Goal: Information Seeking & Learning: Learn about a topic

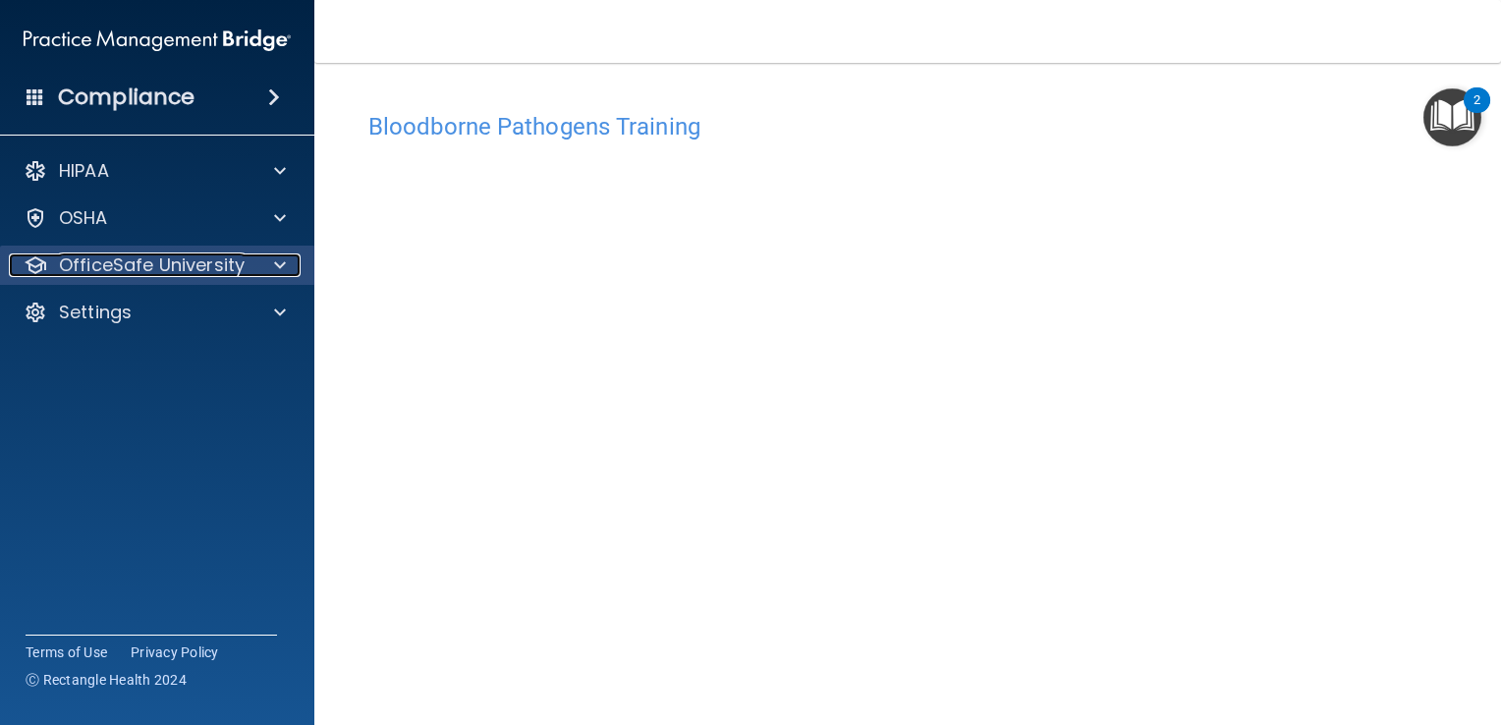
click at [160, 265] on p "OfficeSafe University" at bounding box center [152, 265] width 186 height 24
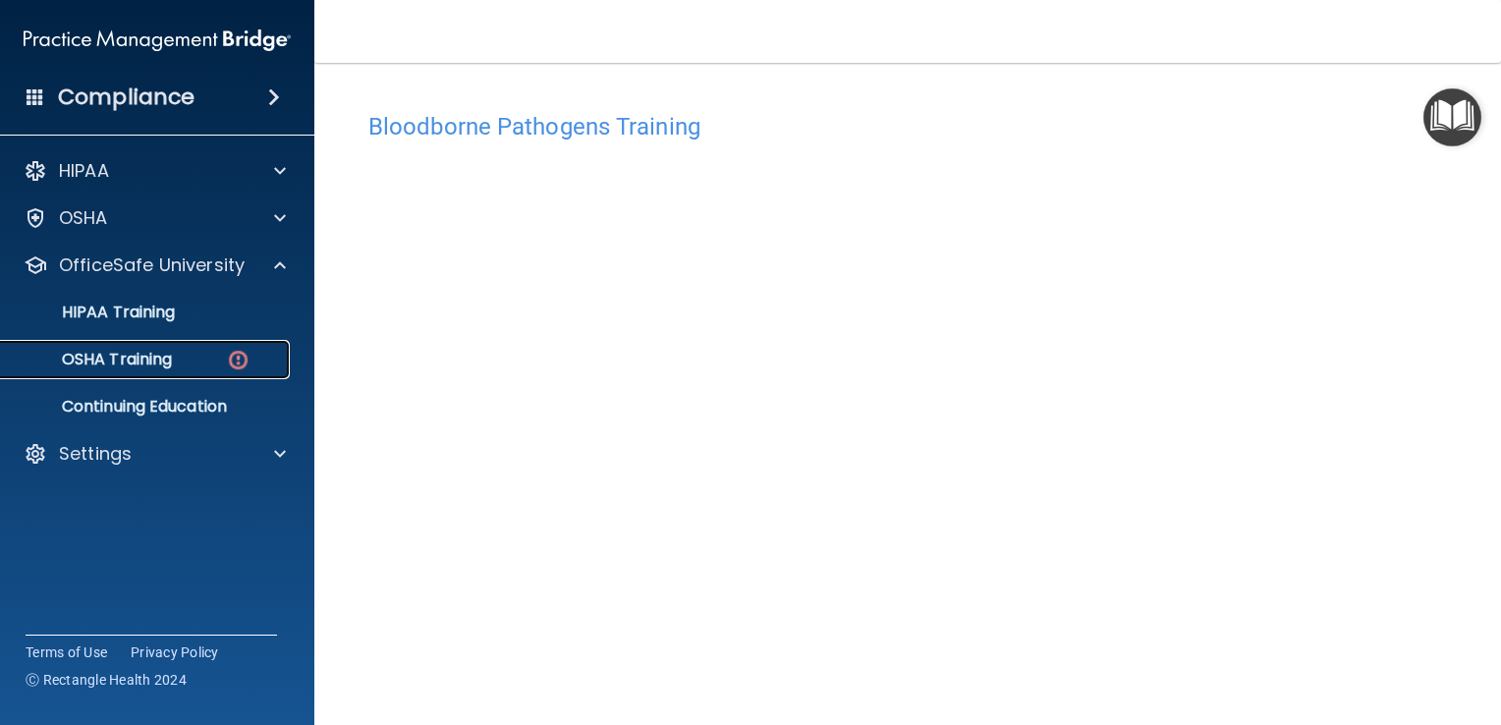
click at [145, 361] on p "OSHA Training" at bounding box center [92, 360] width 159 height 20
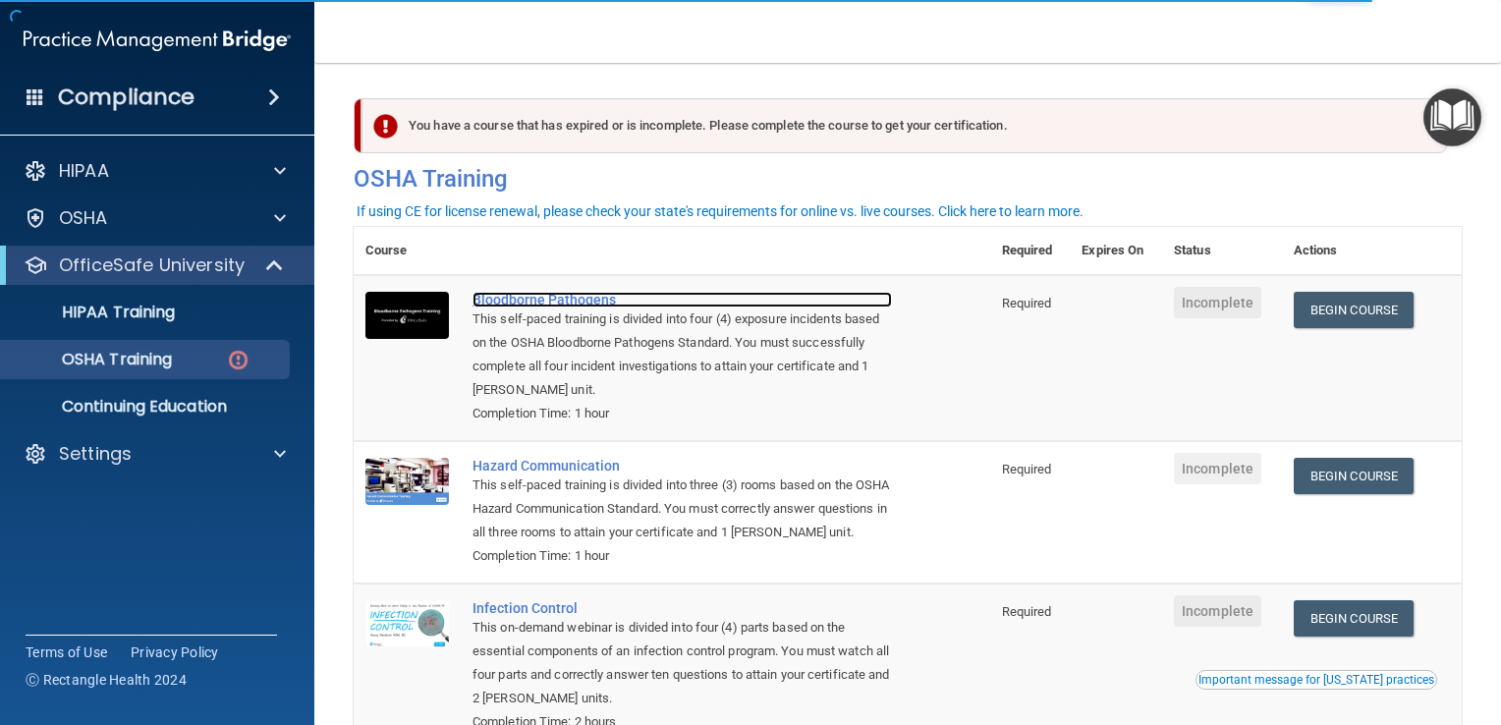
click at [503, 304] on div "Bloodborne Pathogens" at bounding box center [681, 300] width 419 height 16
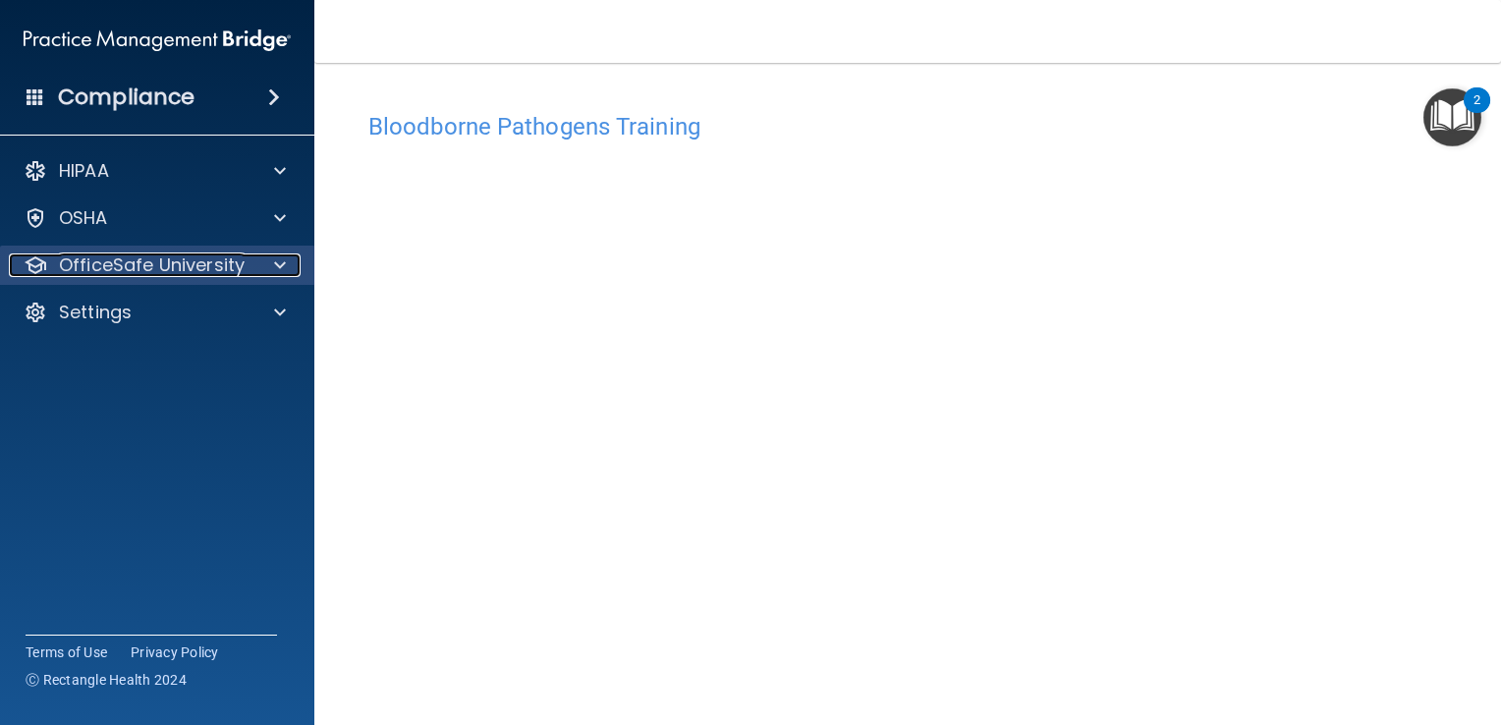
click at [232, 267] on p "OfficeSafe University" at bounding box center [152, 265] width 186 height 24
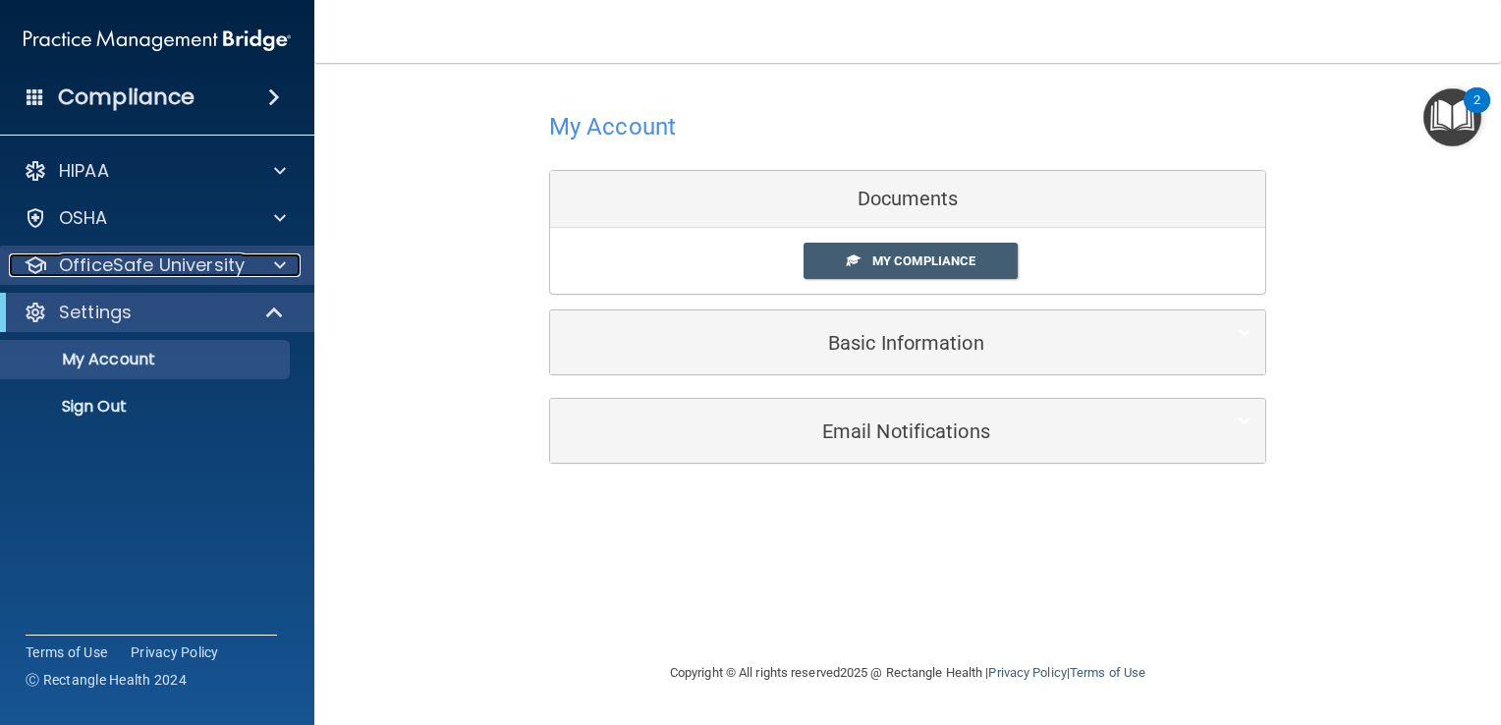
click at [184, 273] on p "OfficeSafe University" at bounding box center [152, 265] width 186 height 24
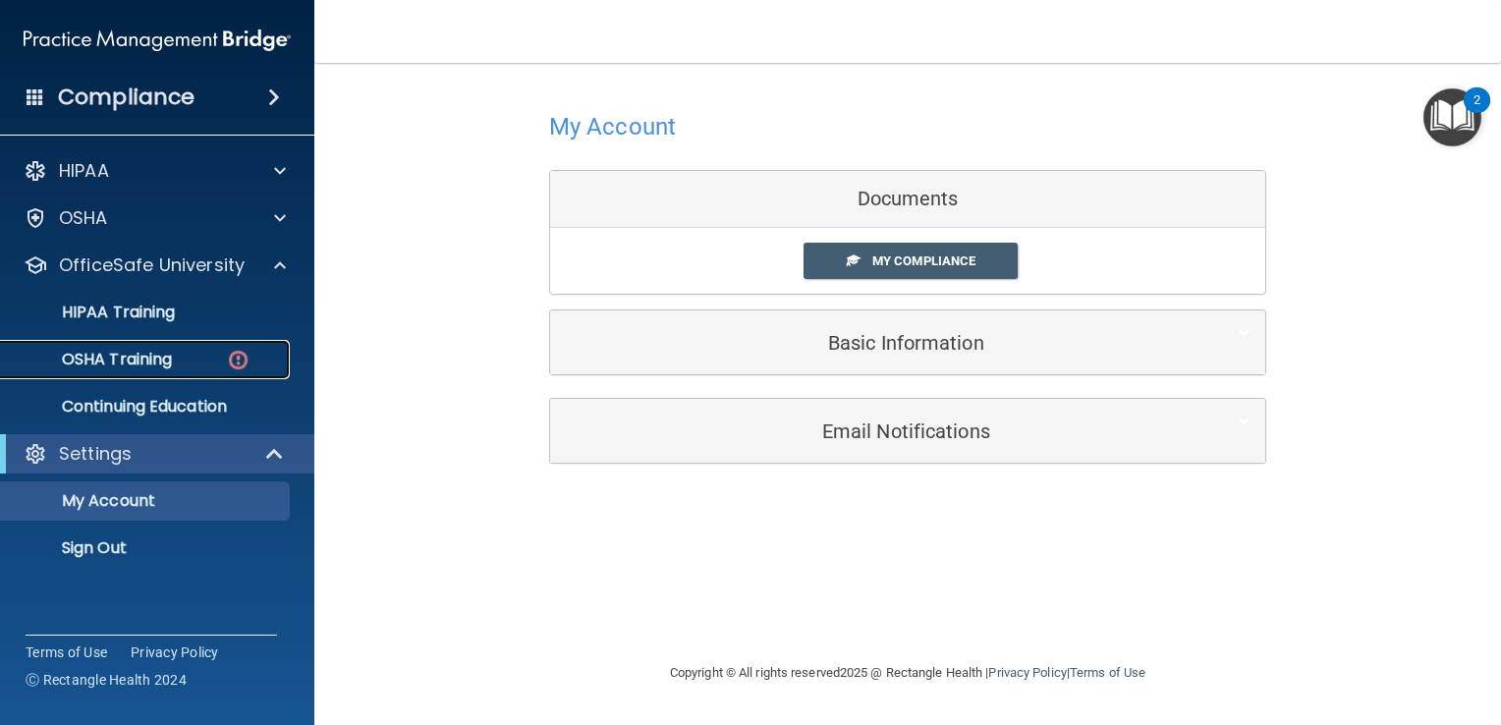
click at [188, 356] on div "OSHA Training" at bounding box center [147, 360] width 268 height 20
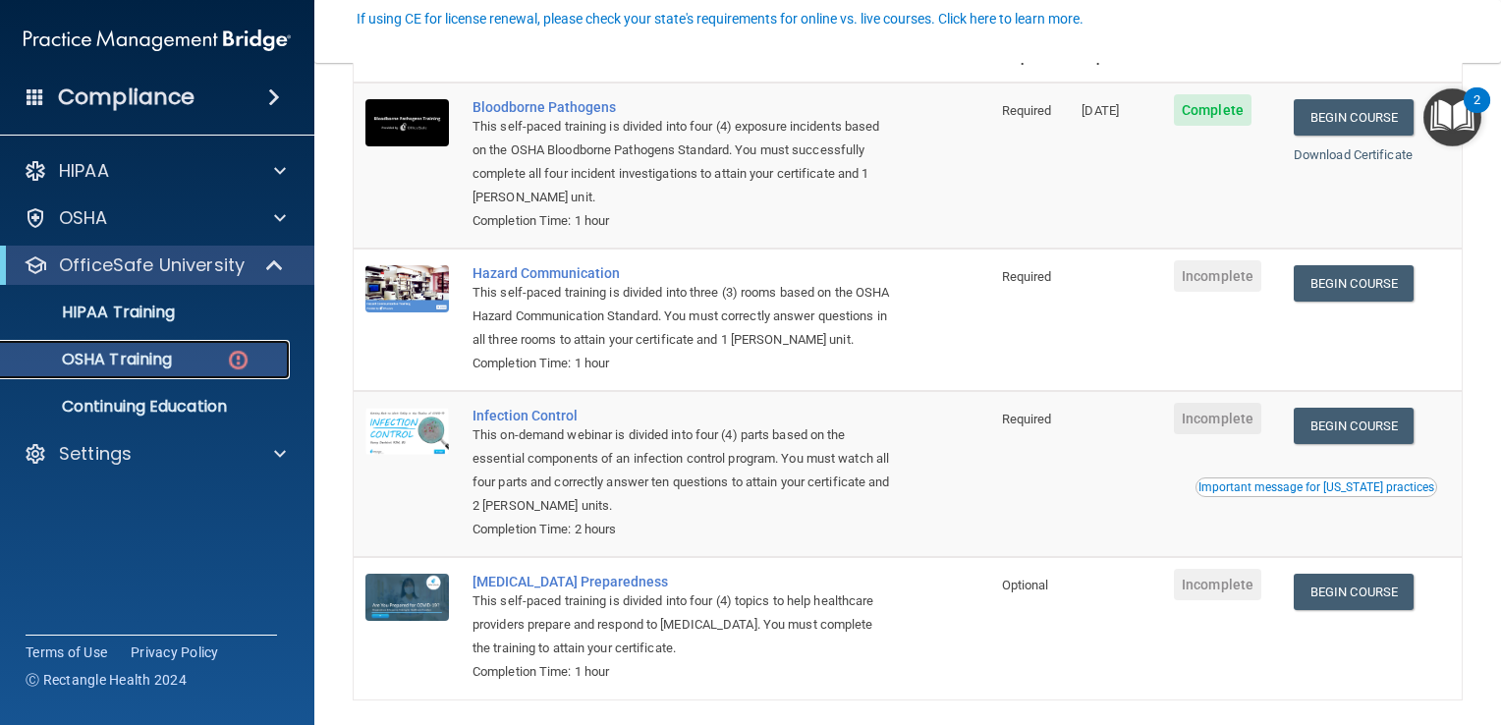
scroll to position [196, 0]
